Goal: Task Accomplishment & Management: Manage account settings

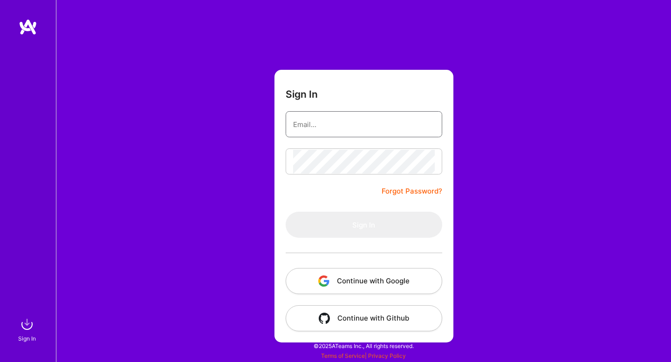
click at [402, 128] on input "email" at bounding box center [364, 125] width 142 height 24
type input "[EMAIL_ADDRESS][DOMAIN_NAME]"
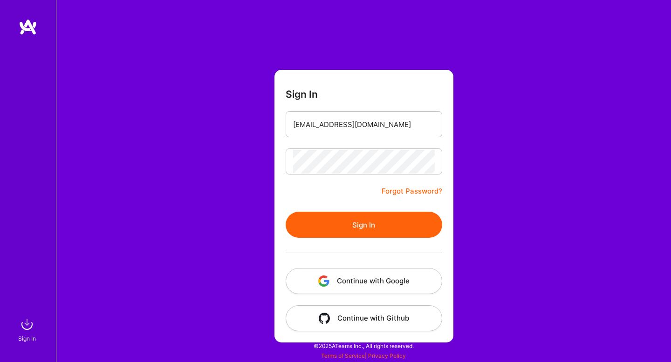
click at [377, 217] on button "Sign In" at bounding box center [364, 225] width 156 height 26
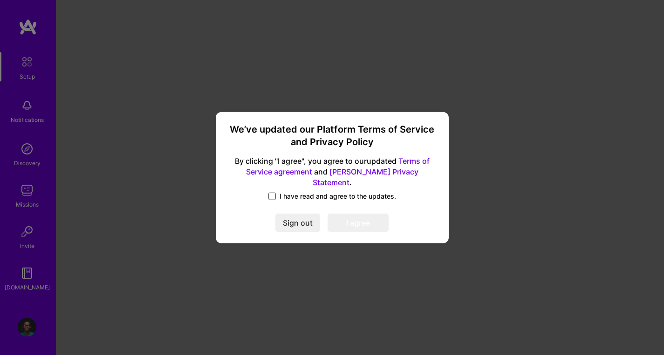
click at [276, 193] on span at bounding box center [271, 196] width 7 height 7
click at [0, 0] on input "I have read and agree to the updates." at bounding box center [0, 0] width 0 height 0
click at [368, 220] on button "I agree" at bounding box center [357, 223] width 61 height 19
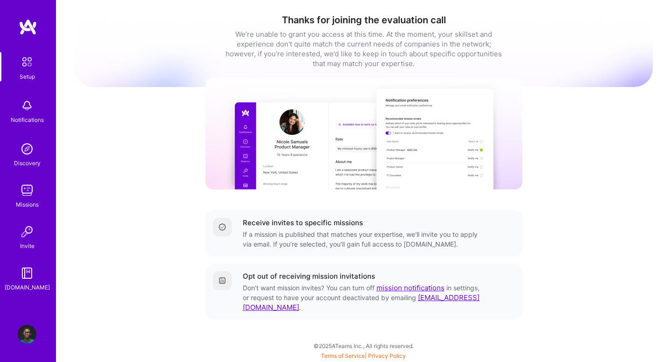
click at [30, 67] on img at bounding box center [27, 62] width 20 height 20
click at [32, 277] on img at bounding box center [27, 273] width 19 height 19
